Goal: Task Accomplishment & Management: Manage account settings

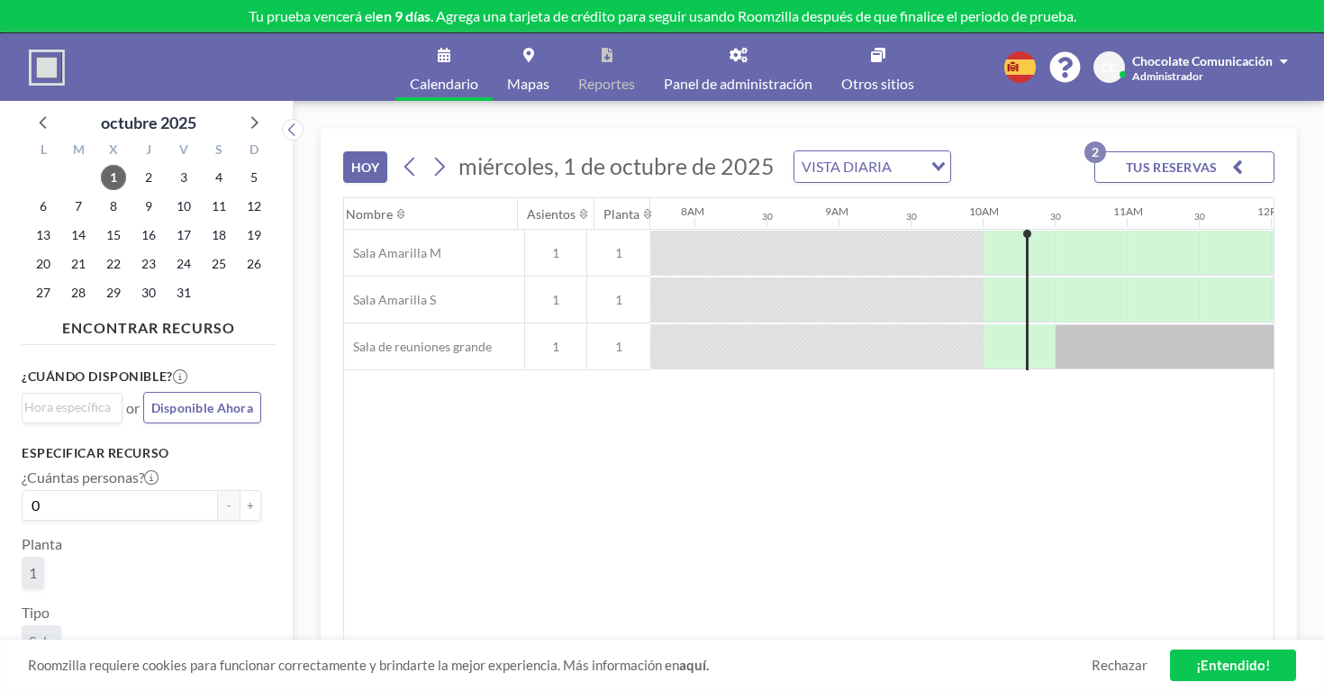
scroll to position [0, 1113]
click at [1195, 231] on div at bounding box center [1231, 253] width 72 height 45
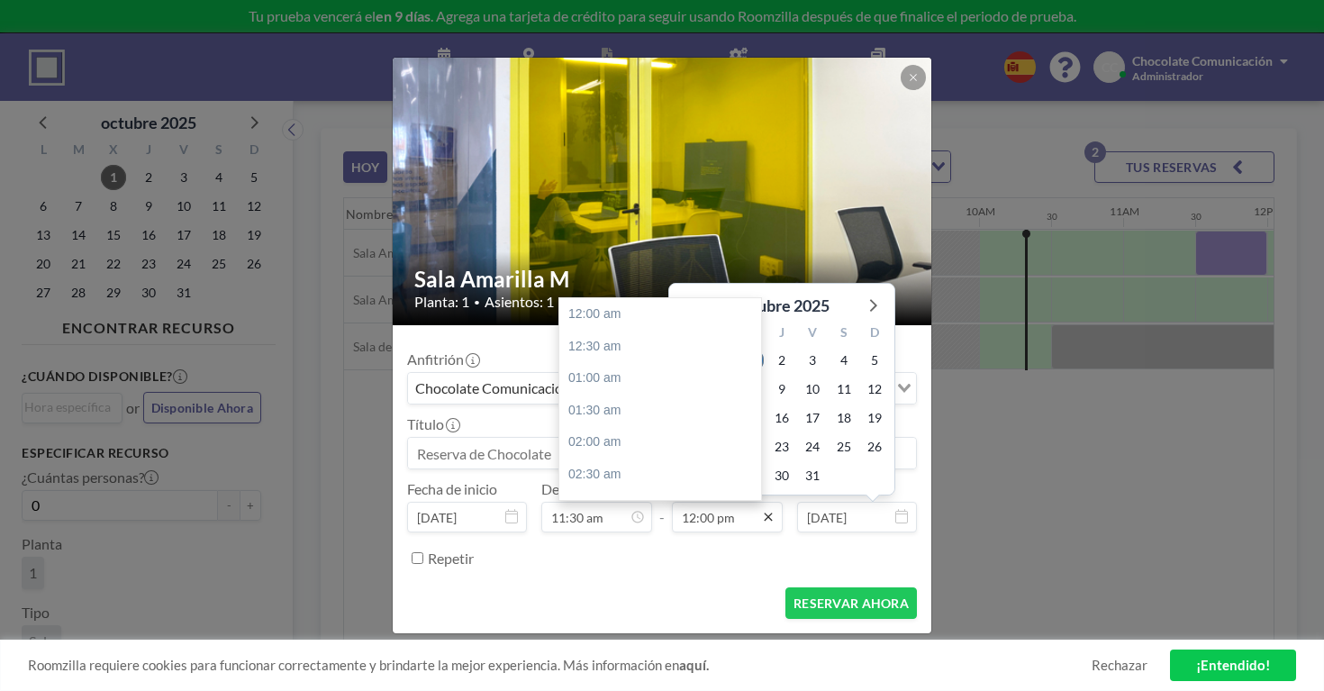
scroll to position [690, 0]
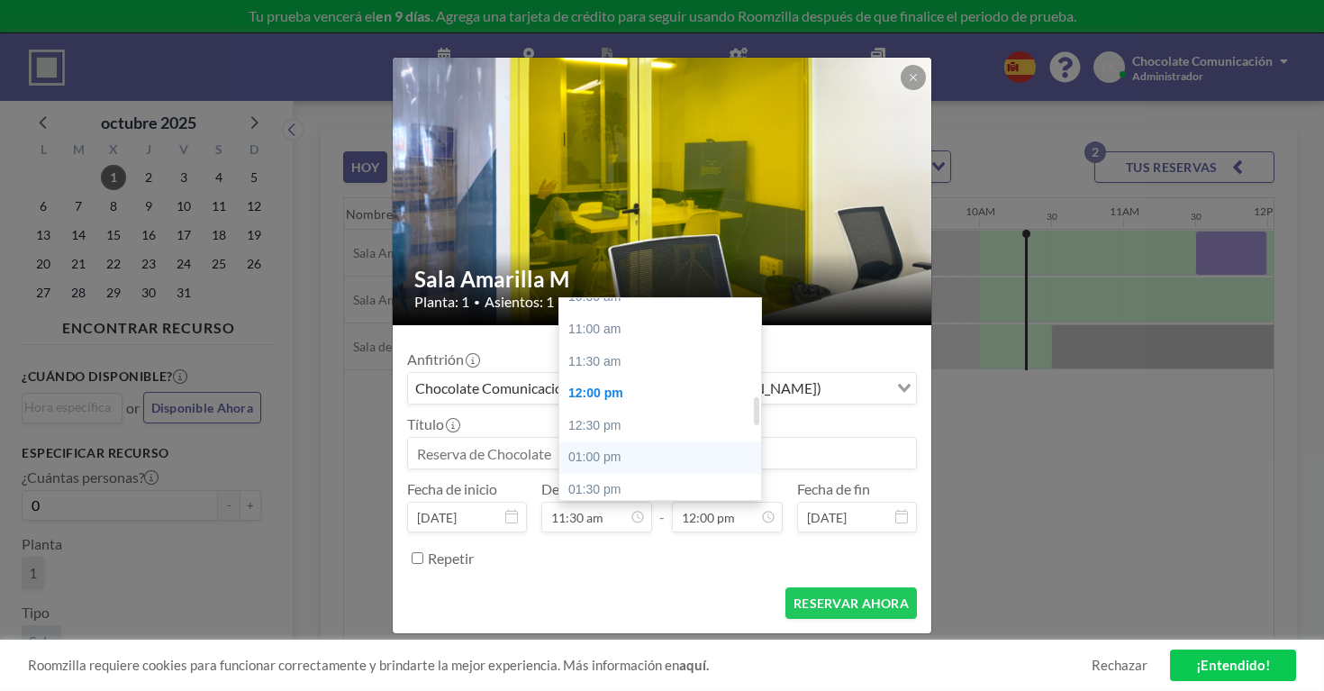
click at [645, 441] on div "01:00 pm" at bounding box center [660, 457] width 202 height 32
type input "01:00 pm"
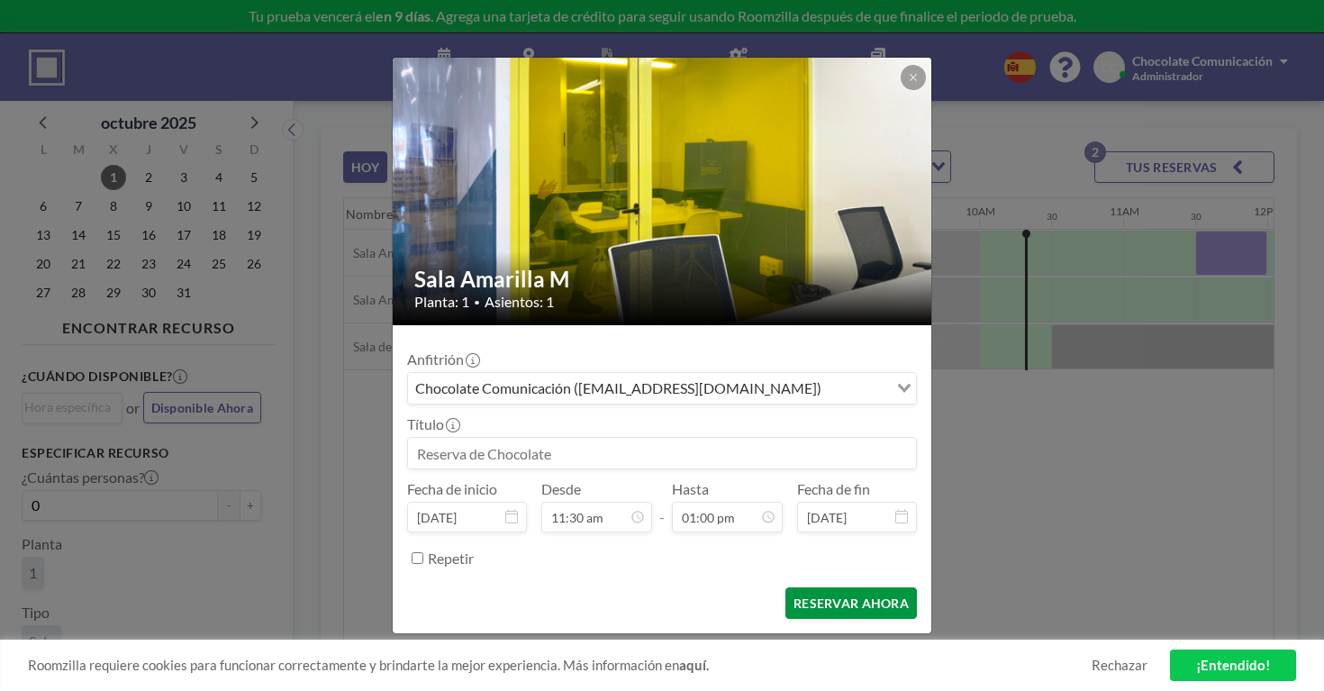
scroll to position [748, 0]
click at [809, 587] on button "RESERVAR AHORA" at bounding box center [852, 603] width 132 height 32
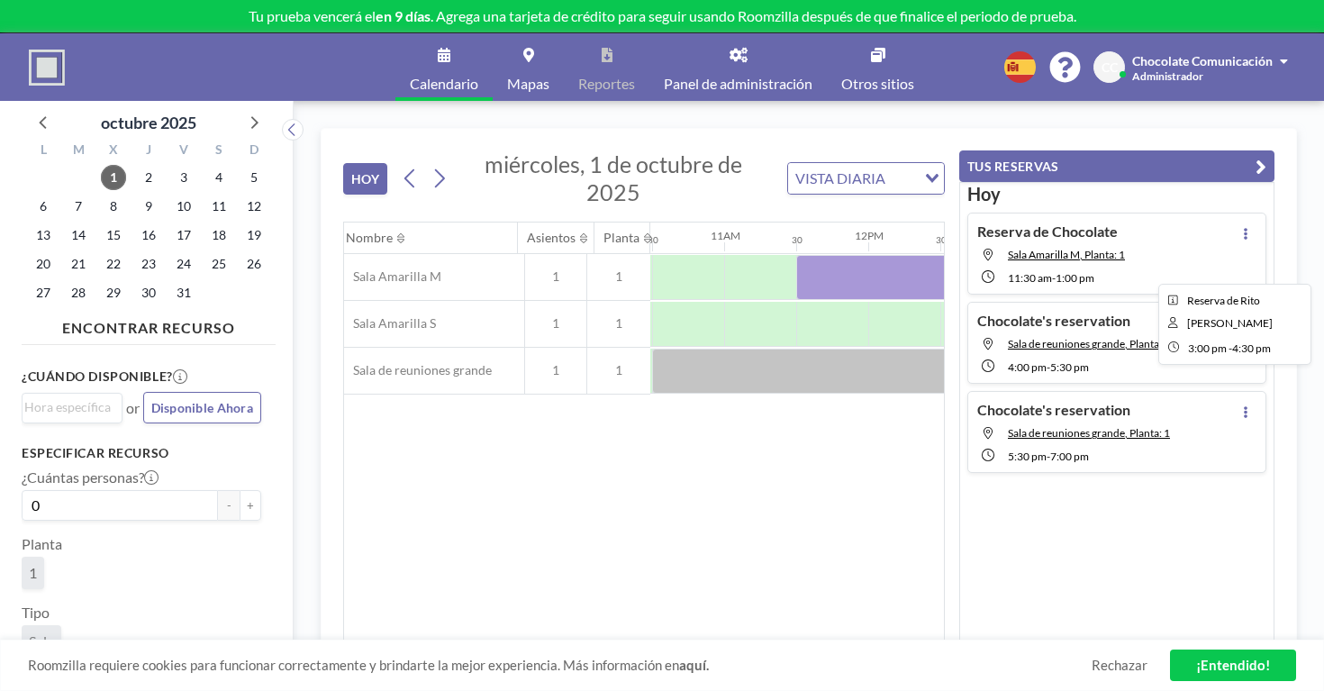
scroll to position [0, 1524]
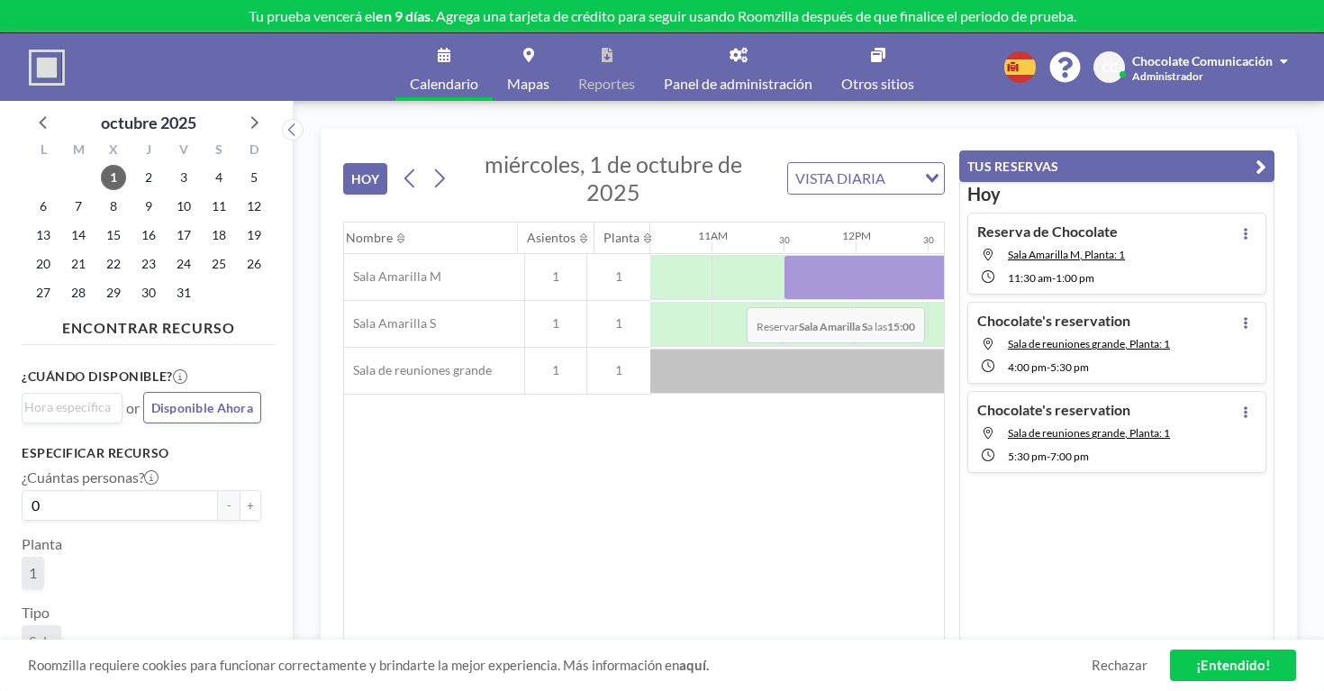
click at [1288, 302] on div at bounding box center [1324, 324] width 72 height 45
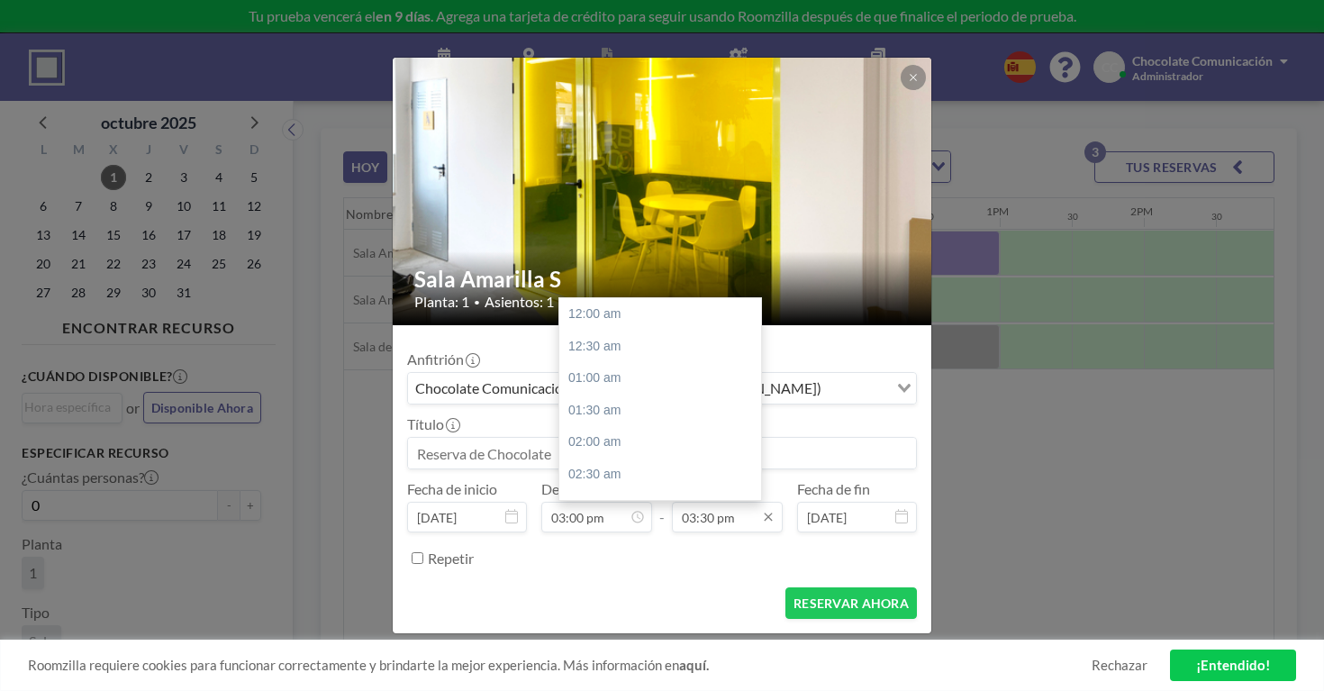
scroll to position [892, 0]
click at [723, 502] on input "03:30 pm" at bounding box center [727, 517] width 111 height 31
click at [662, 432] on div "04:00 pm" at bounding box center [660, 448] width 202 height 32
type input "04:00 pm"
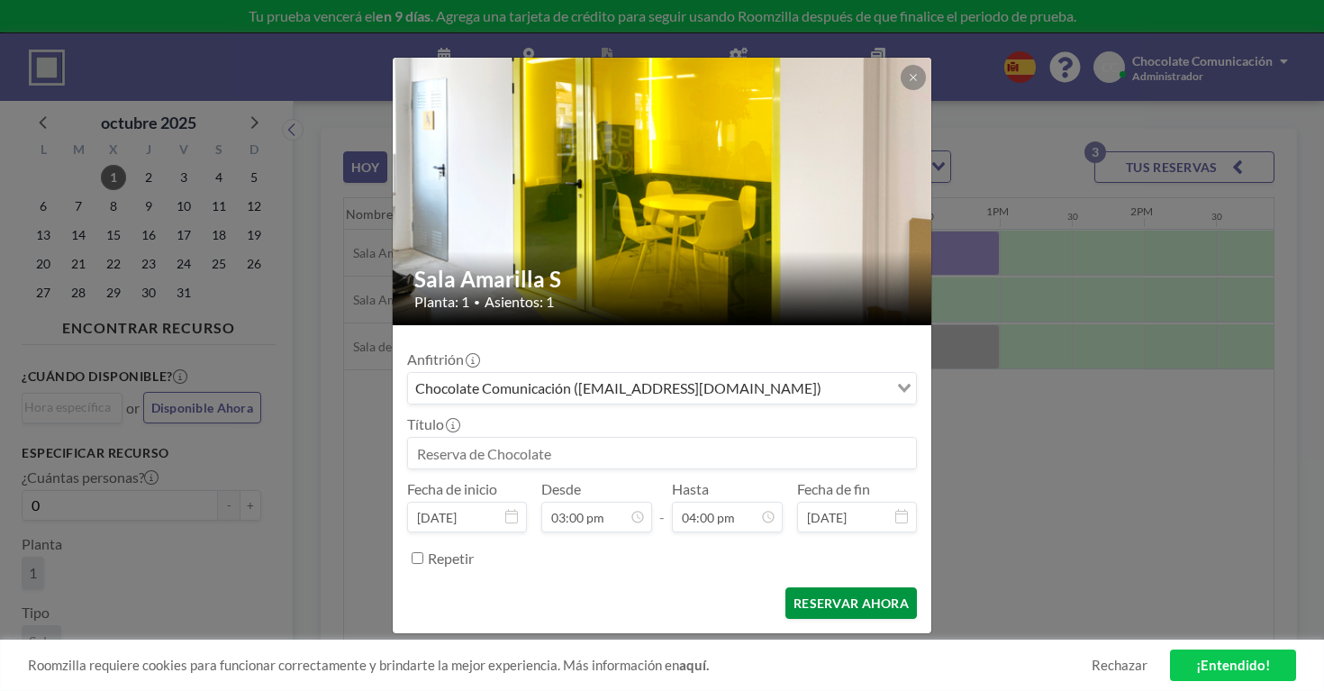
scroll to position [921, 0]
click at [812, 587] on button "RESERVAR AHORA" at bounding box center [852, 603] width 132 height 32
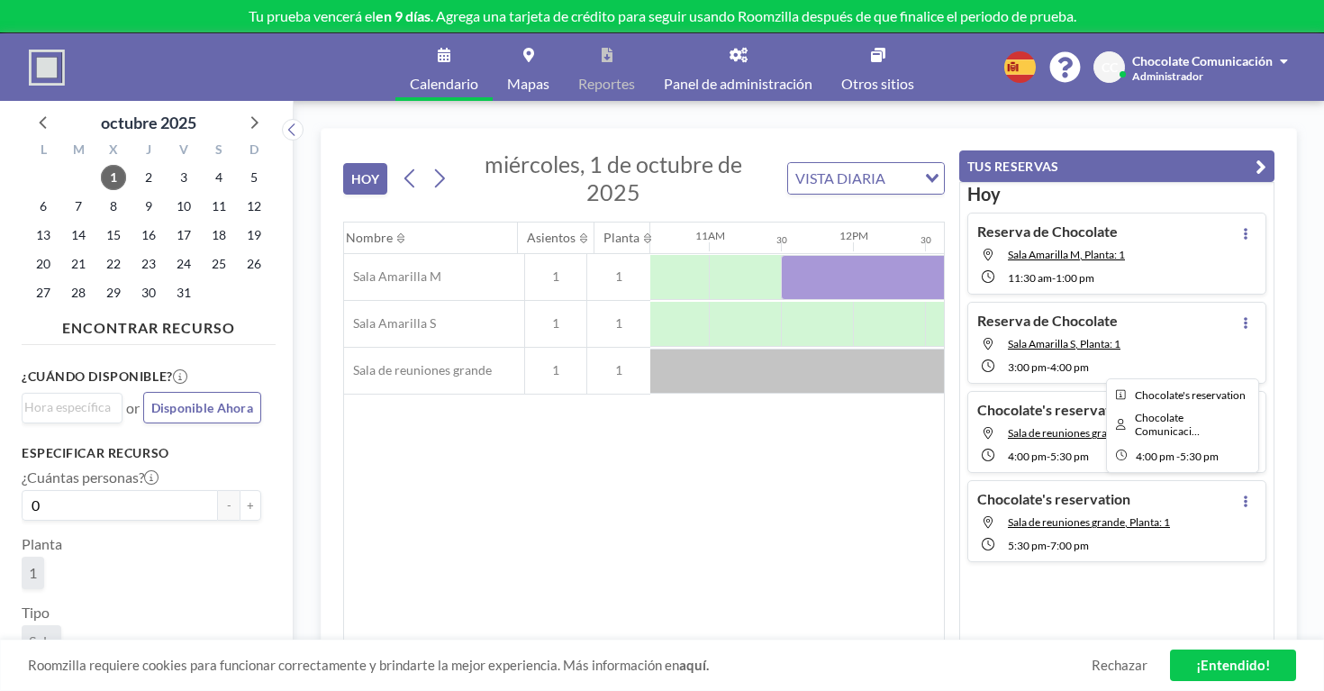
scroll to position [0, 1531]
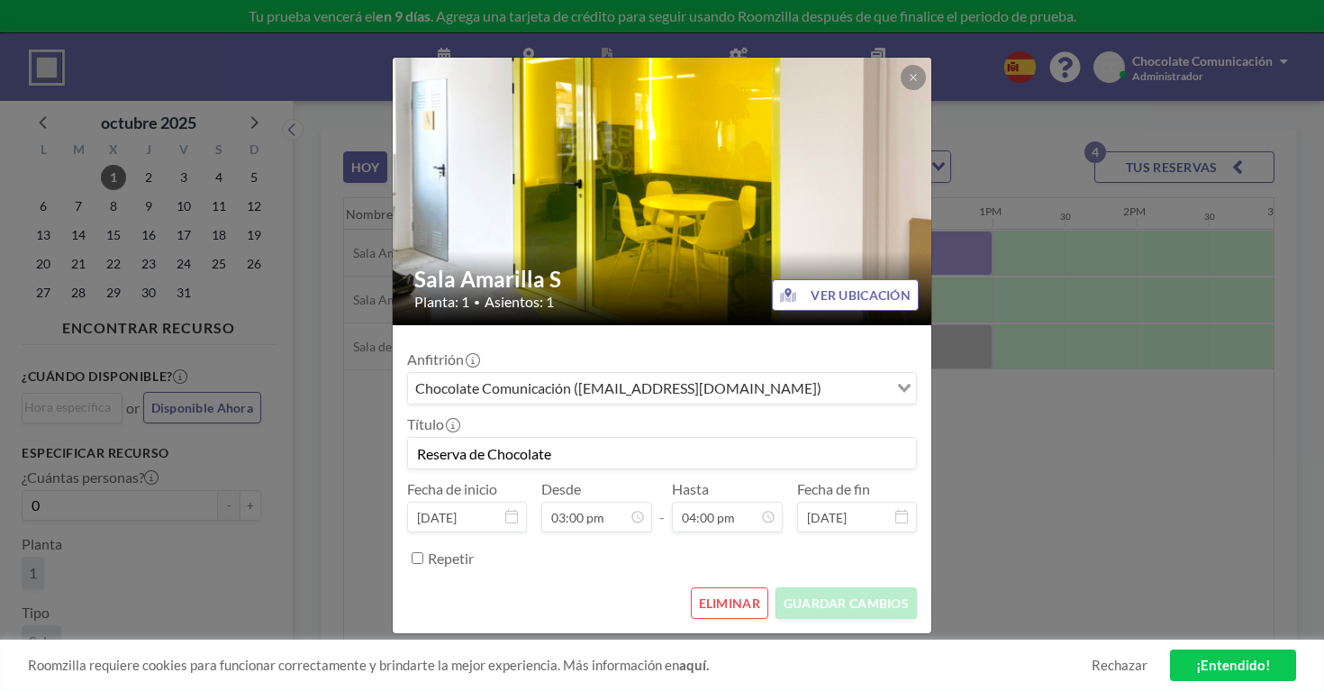
click at [717, 587] on button "ELIMINAR" at bounding box center [729, 603] width 77 height 32
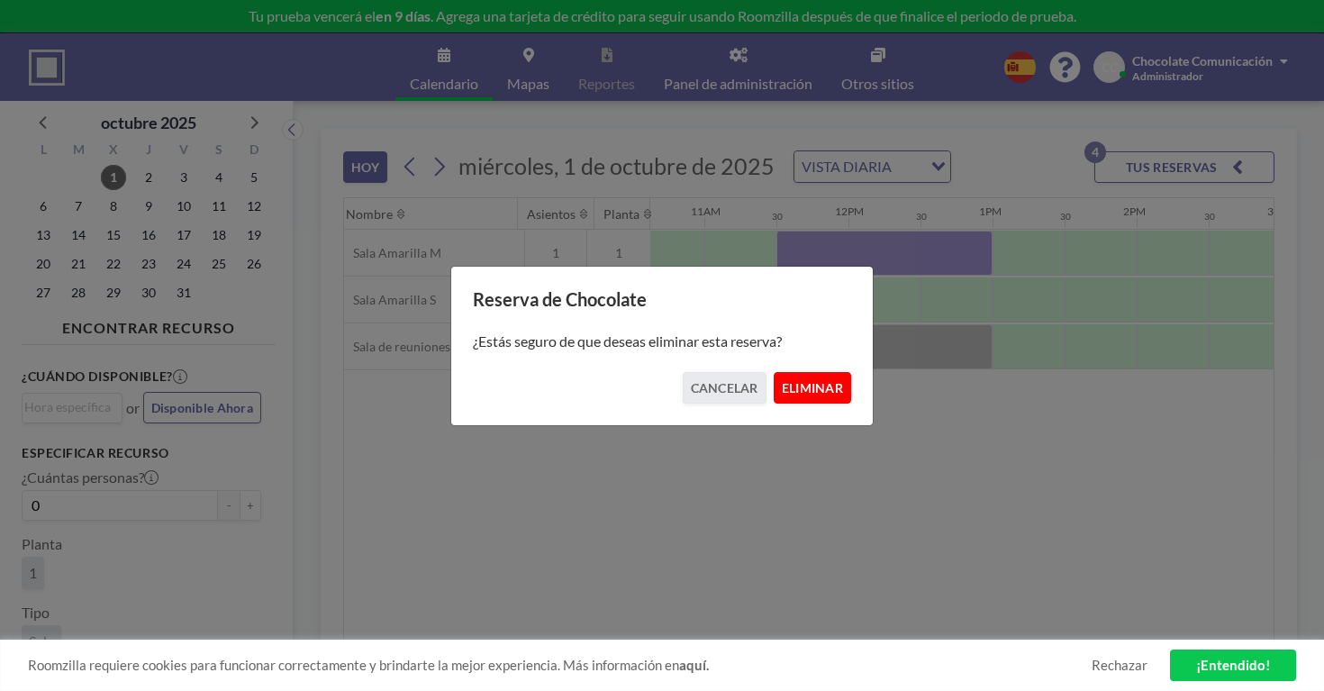
click at [774, 372] on button "ELIMINAR" at bounding box center [812, 388] width 77 height 32
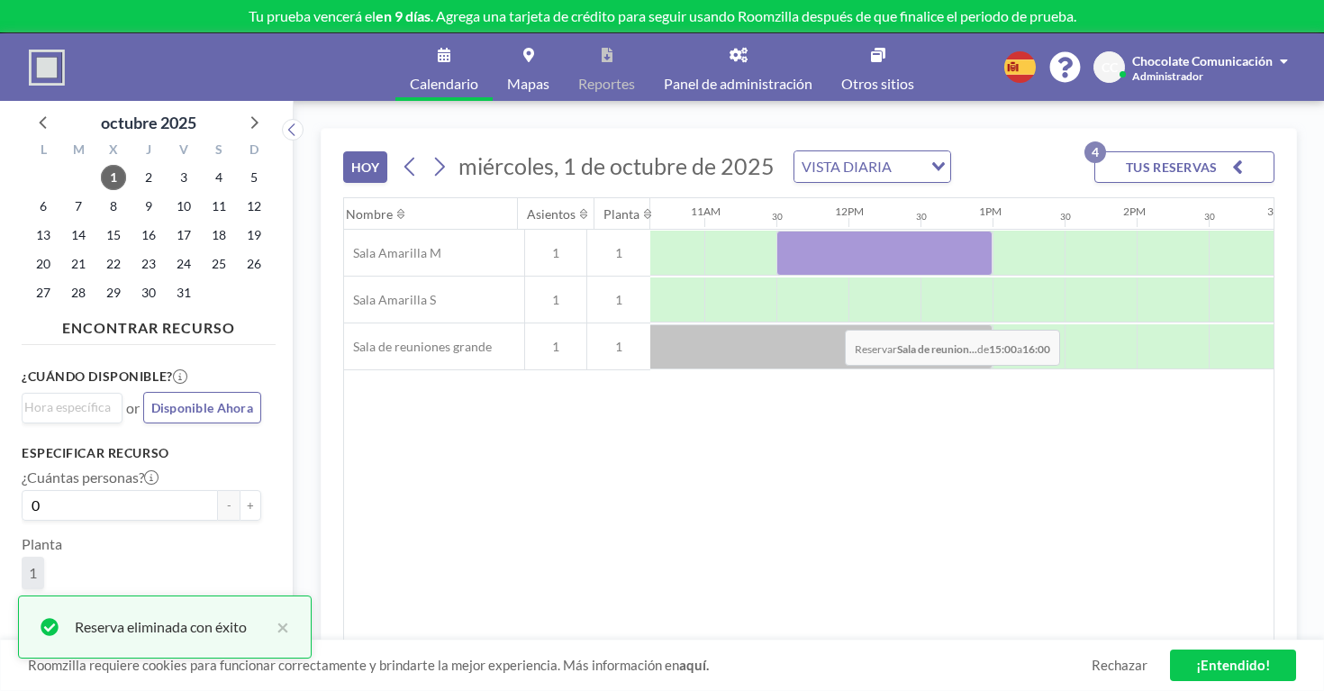
drag, startPoint x: 786, startPoint y: 282, endPoint x: 840, endPoint y: 282, distance: 53.2
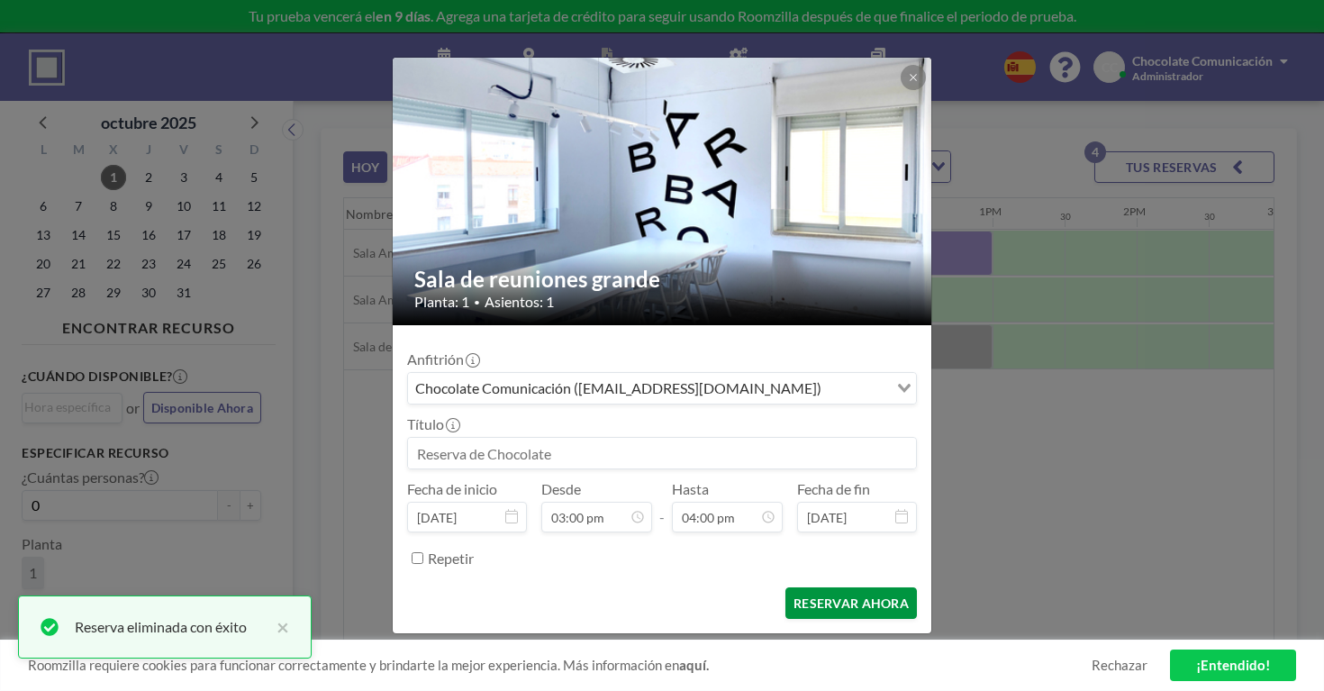
click at [842, 587] on button "RESERVAR AHORA" at bounding box center [852, 603] width 132 height 32
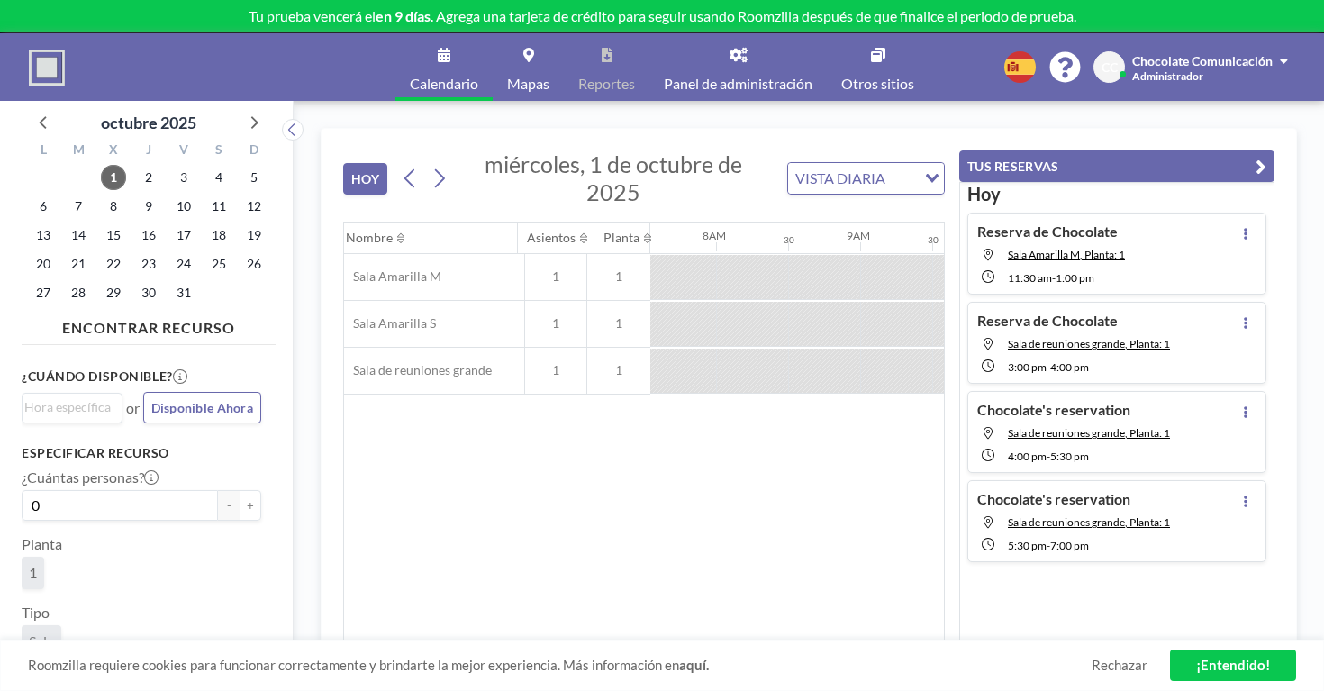
scroll to position [0, 1113]
